Goal: Task Accomplishment & Management: Manage account settings

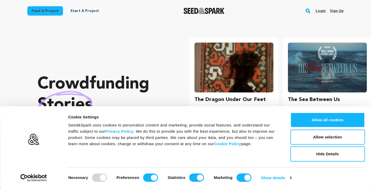
click at [322, 10] on link "Login" at bounding box center [320, 11] width 10 height 8
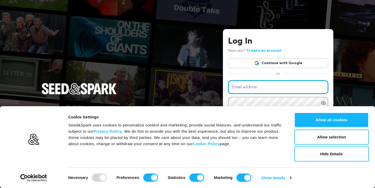
type input "Overthoughtfilmshort@gmail.com"
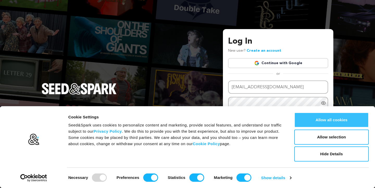
click at [330, 125] on button "Allow all cookies" at bounding box center [331, 120] width 74 height 15
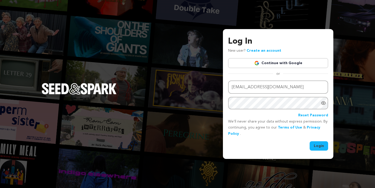
click at [319, 148] on button "Login" at bounding box center [318, 145] width 18 height 9
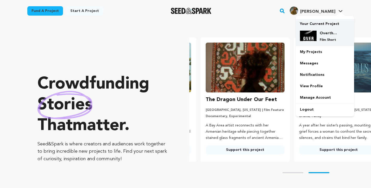
scroll to position [0, 98]
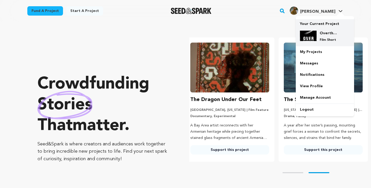
click at [324, 35] on h4 "Overthought" at bounding box center [328, 33] width 19 height 5
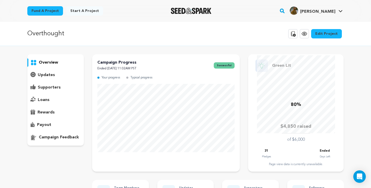
click at [305, 33] on icon at bounding box center [304, 34] width 2 height 2
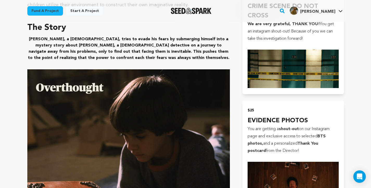
scroll to position [351, 0]
